Goal: Information Seeking & Learning: Learn about a topic

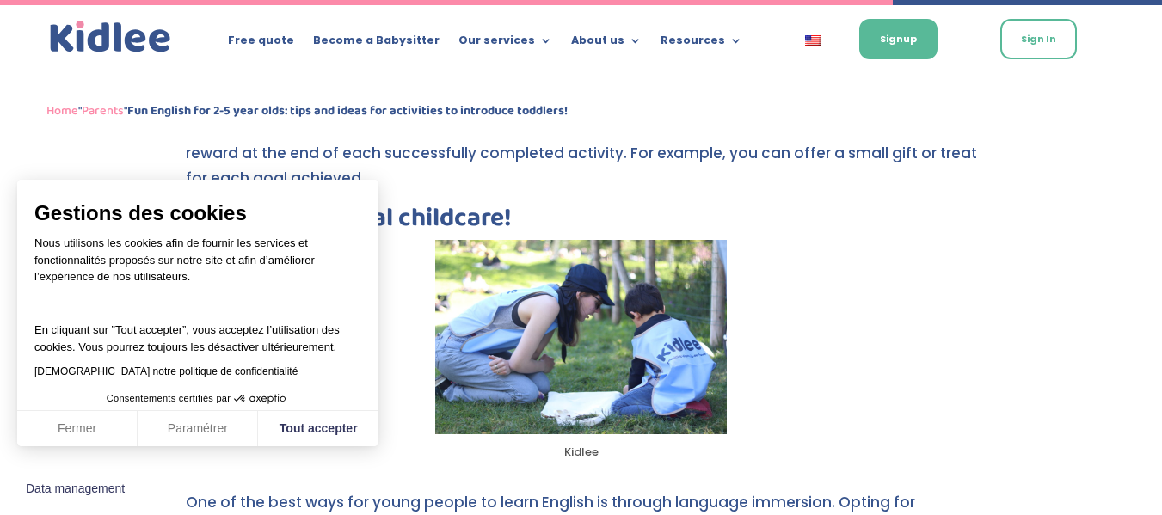
scroll to position [3095, 0]
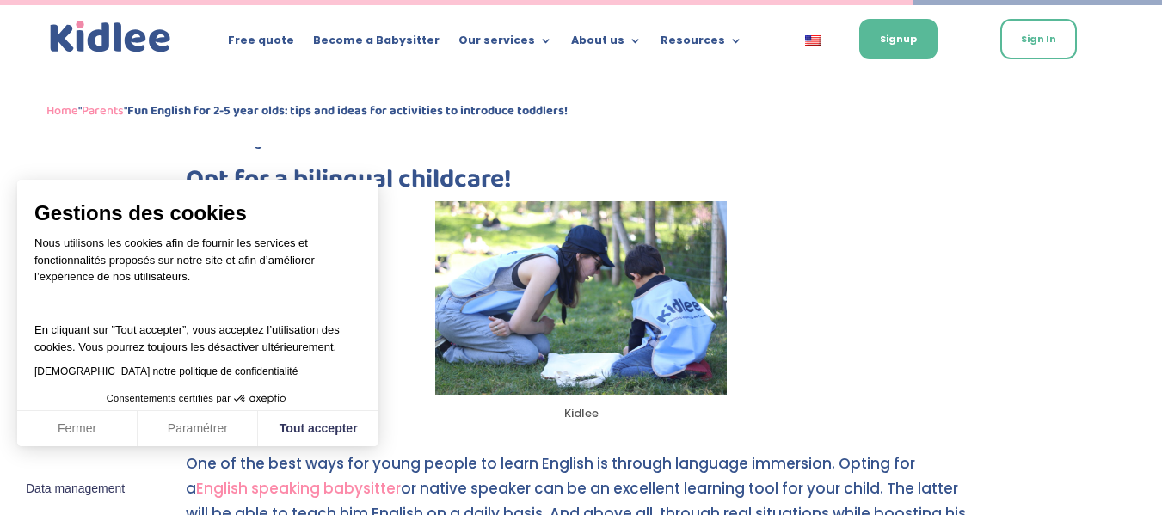
click at [378, 398] on span "Consentements certifiés par" at bounding box center [197, 399] width 361 height 22
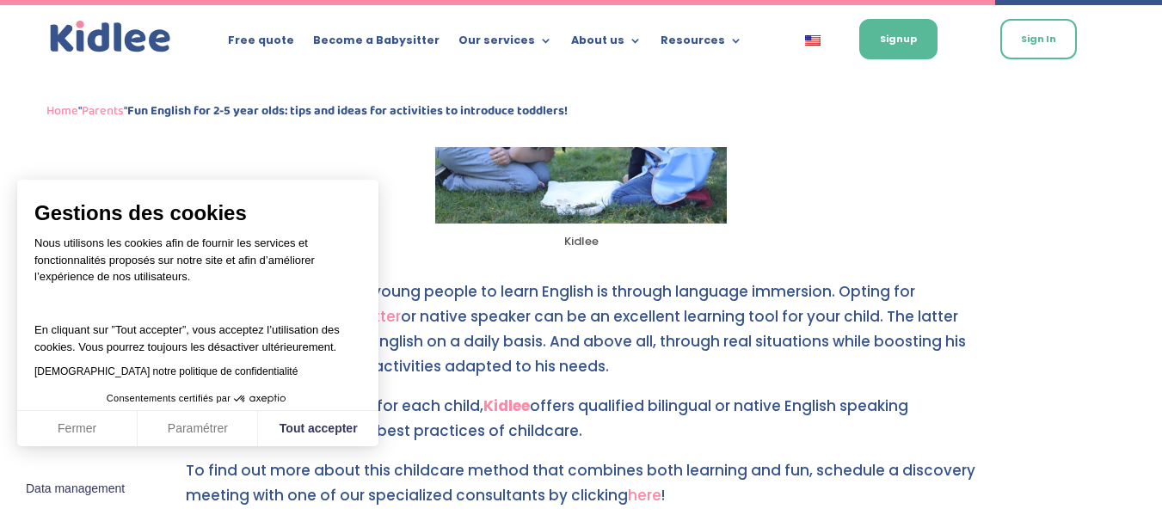
scroll to position [3439, 0]
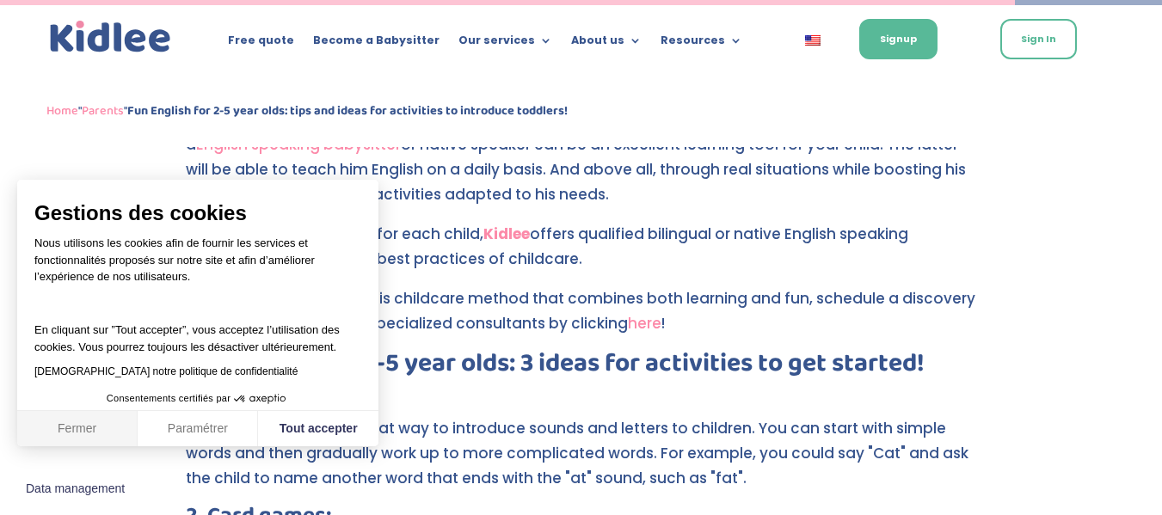
click at [89, 428] on button "Fermer" at bounding box center [77, 429] width 120 height 36
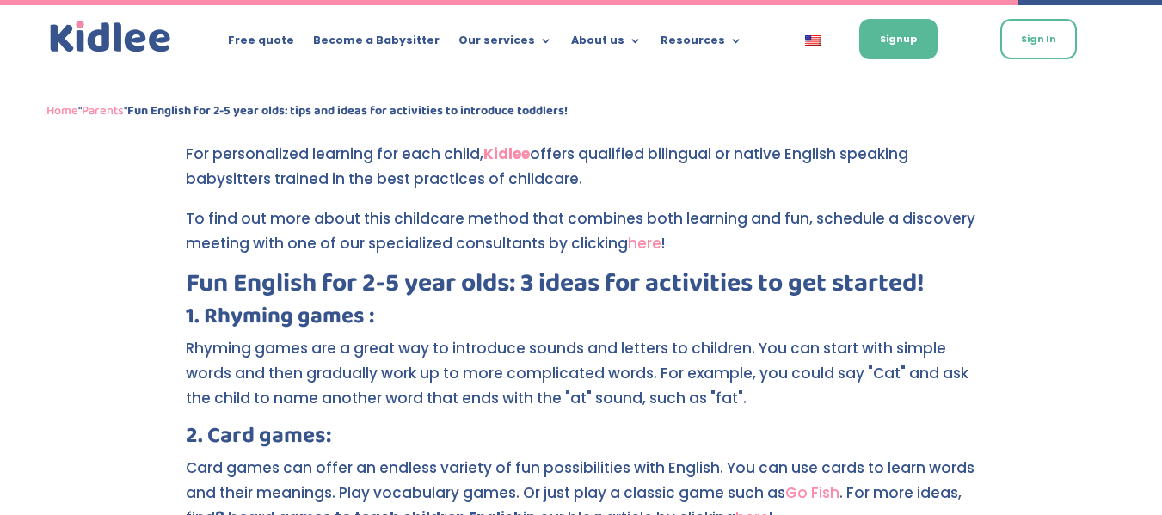
scroll to position [3611, 0]
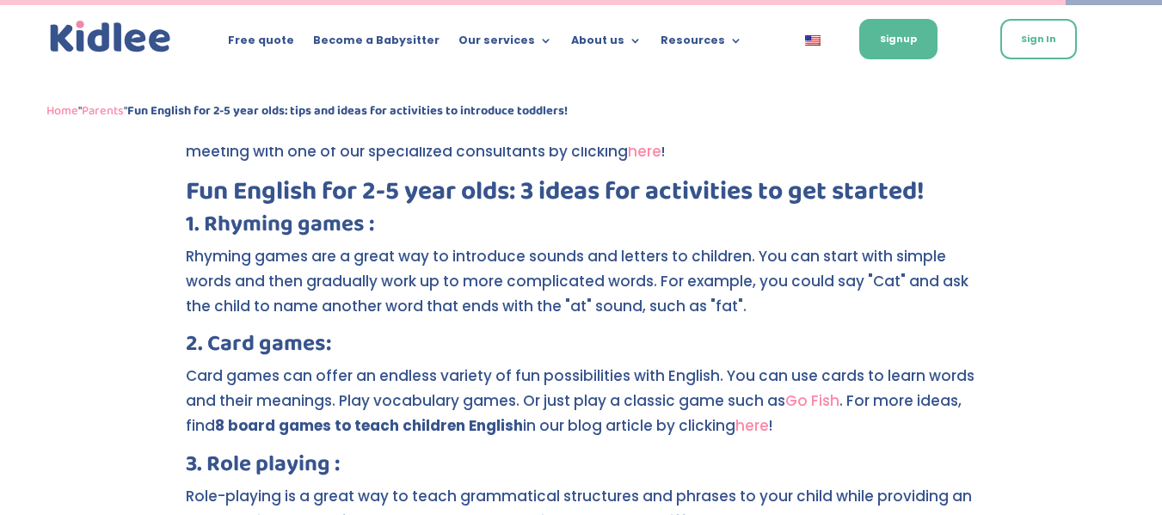
click at [749, 415] on link "here" at bounding box center [752, 425] width 34 height 21
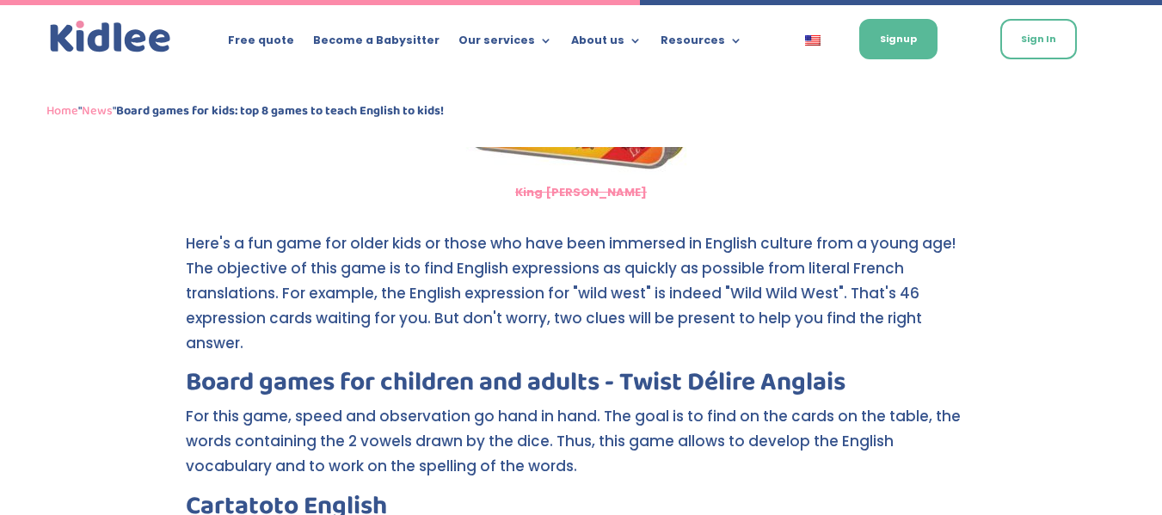
scroll to position [700, 0]
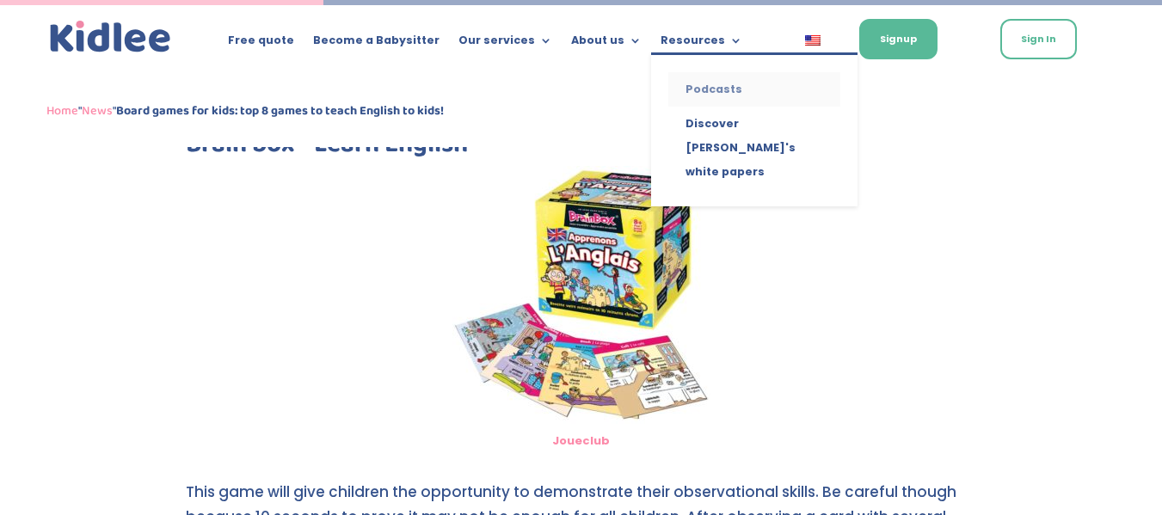
click at [682, 91] on link "Podcasts" at bounding box center [754, 89] width 172 height 34
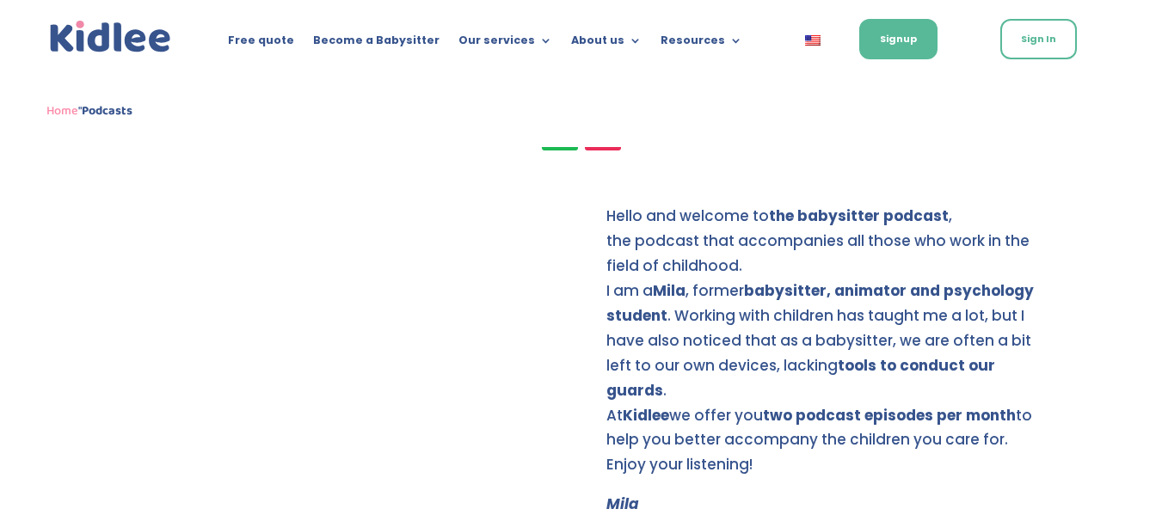
scroll to position [184, 0]
